Goal: Task Accomplishment & Management: Use online tool/utility

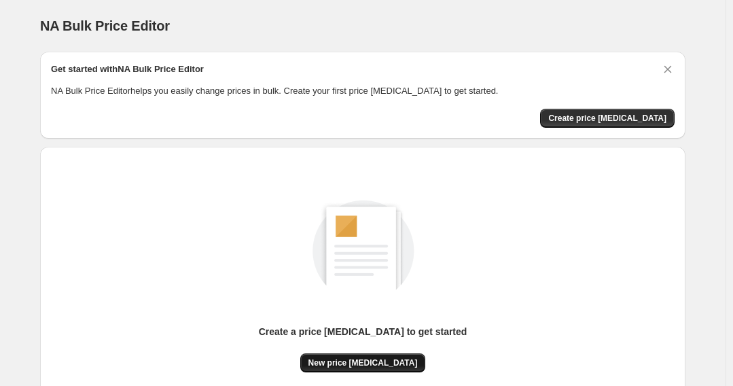
click at [388, 358] on span "New price [MEDICAL_DATA]" at bounding box center [363, 363] width 109 height 11
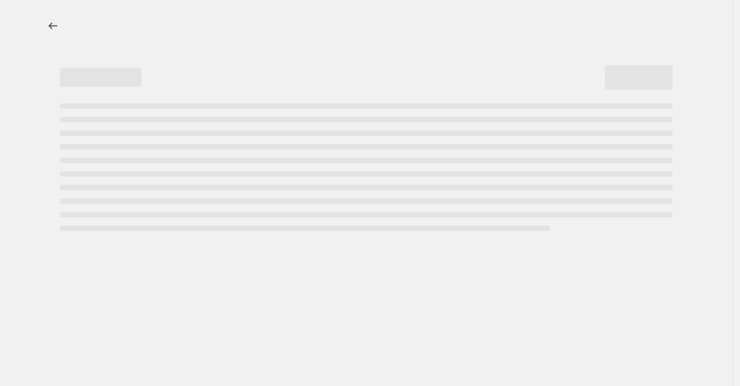
select select "percentage"
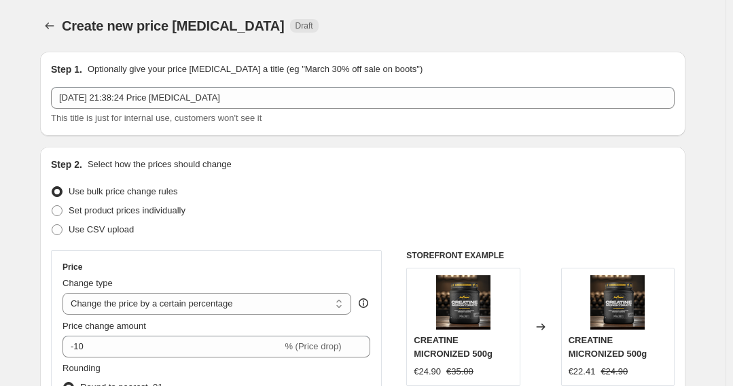
drag, startPoint x: 532, startPoint y: 1, endPoint x: 671, endPoint y: 65, distance: 153.0
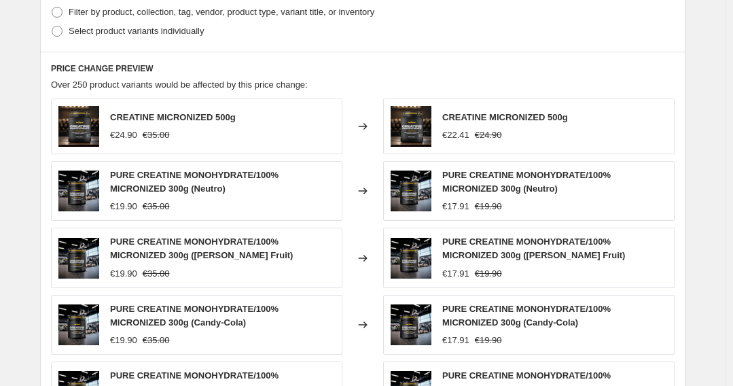
scroll to position [704, 0]
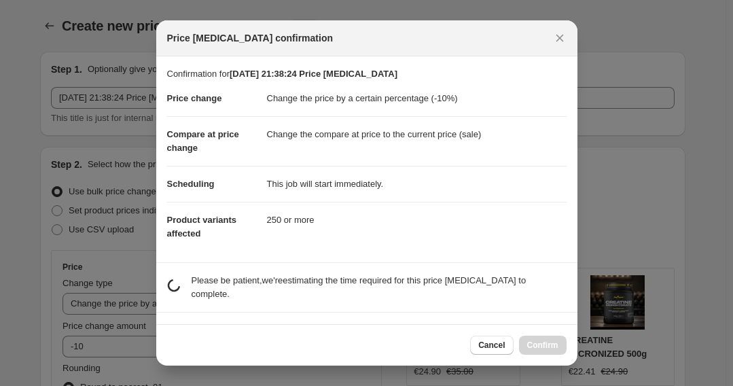
scroll to position [0, 0]
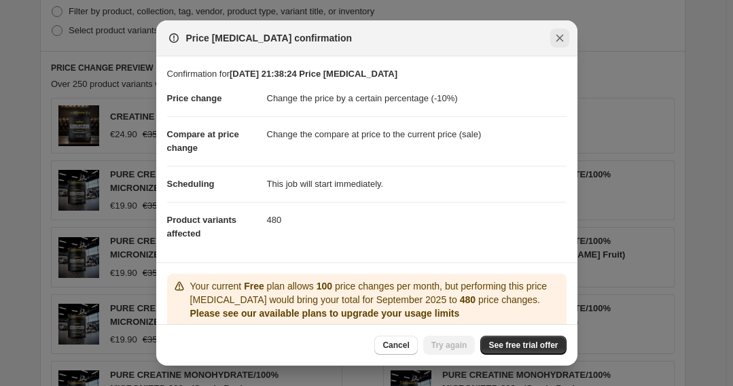
click at [553, 45] on icon "Close" at bounding box center [560, 38] width 14 height 14
